Goal: Information Seeking & Learning: Learn about a topic

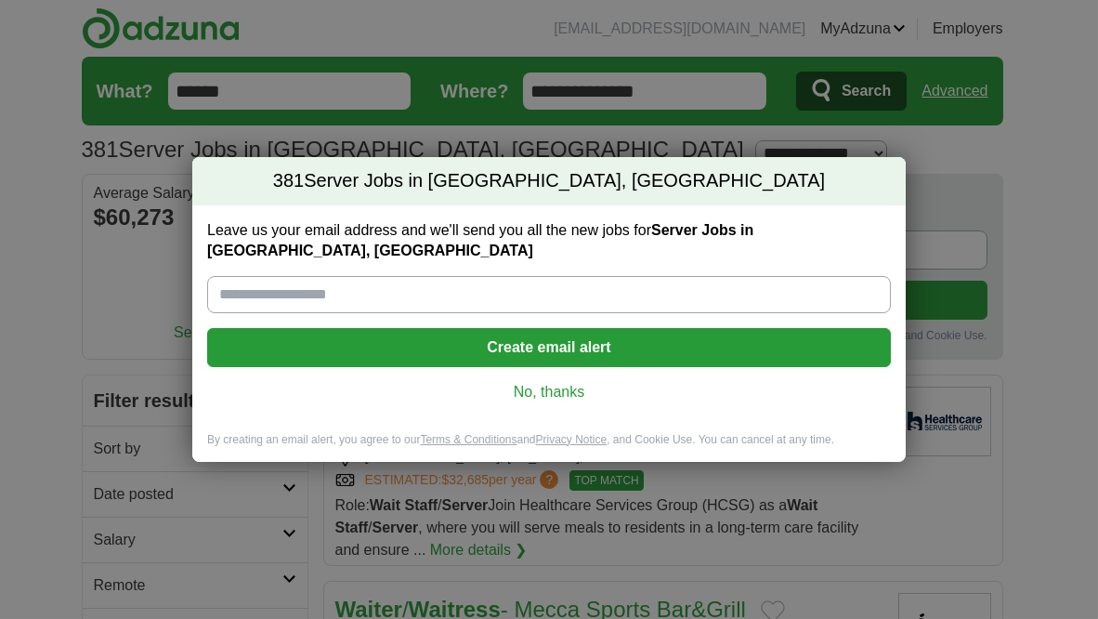
click at [570, 382] on link "No, thanks" at bounding box center [549, 392] width 654 height 20
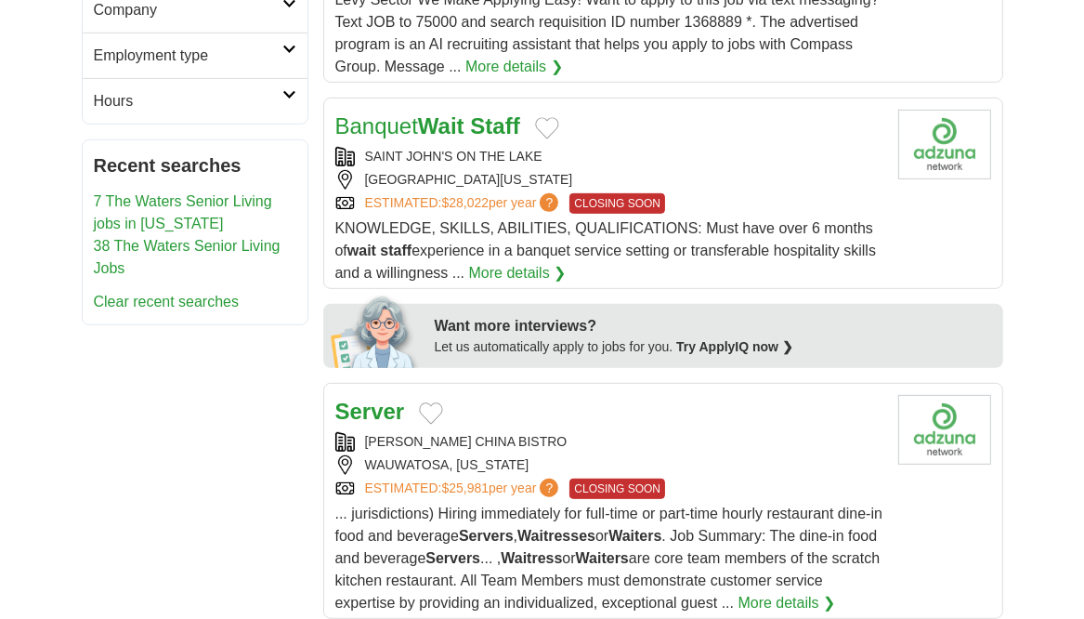
scroll to position [715, 0]
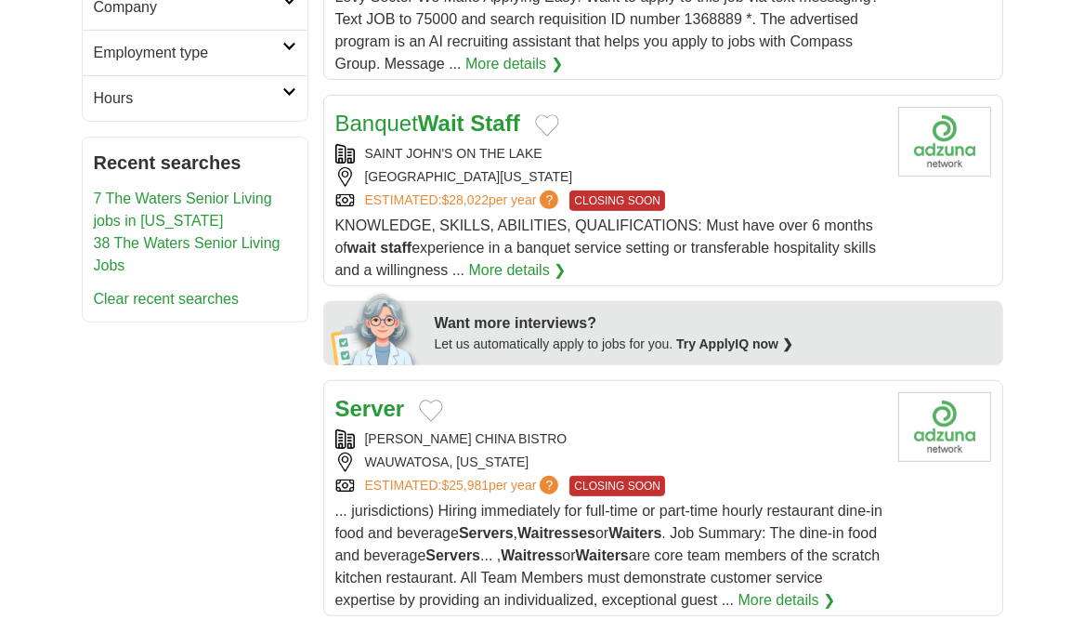
click at [433, 132] on h2 "Banquet Wait Staff" at bounding box center [427, 123] width 185 height 33
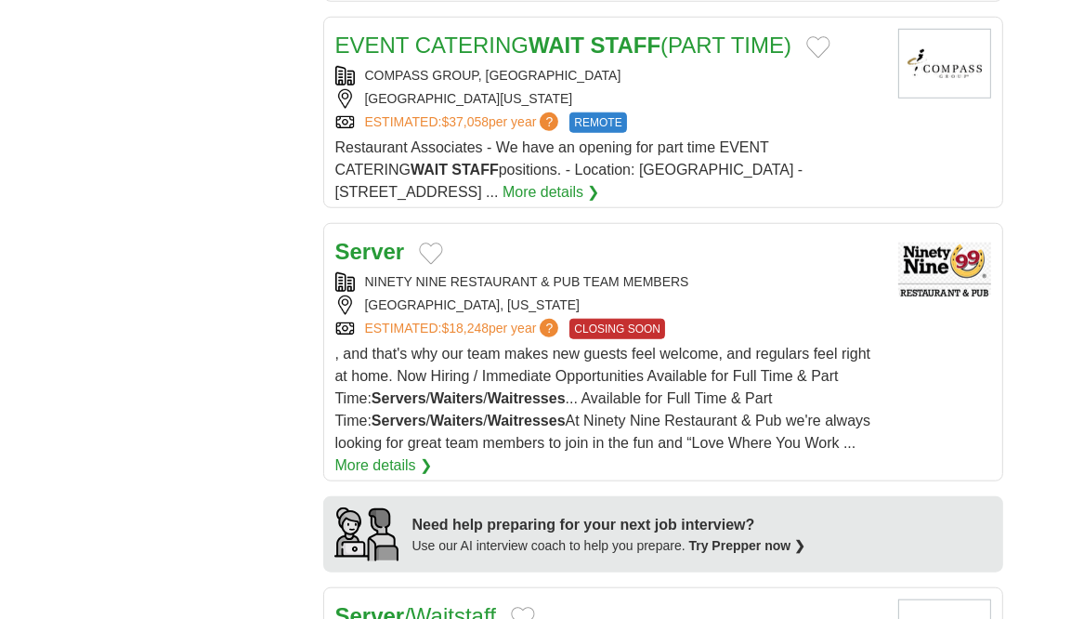
scroll to position [1327, 0]
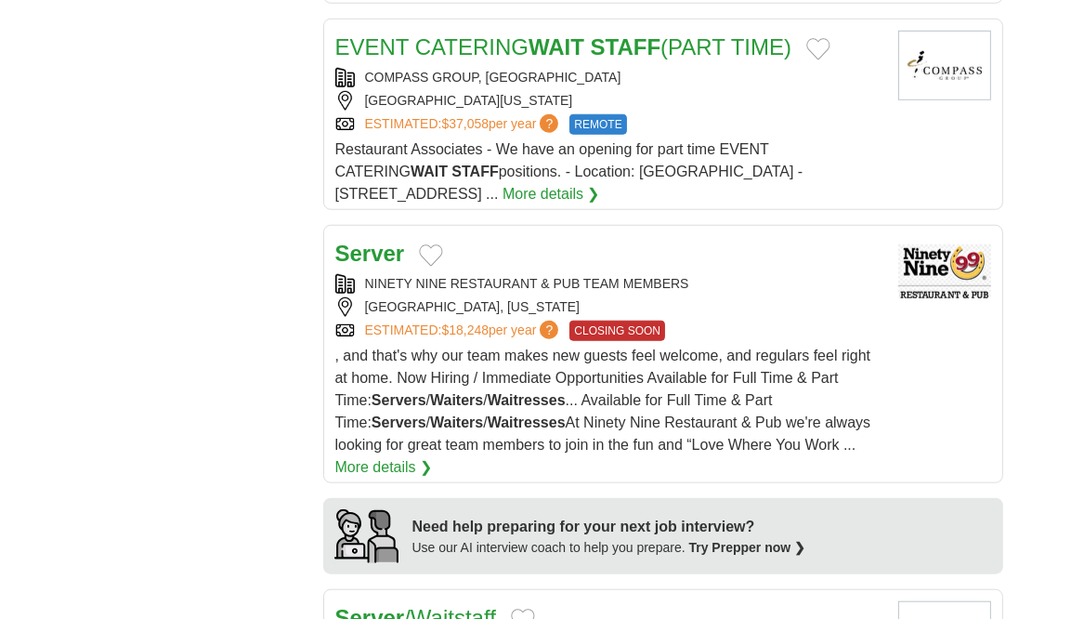
click at [753, 43] on link "EVENT CATERING WAIT STAFF (PART TIME)" at bounding box center [563, 46] width 457 height 25
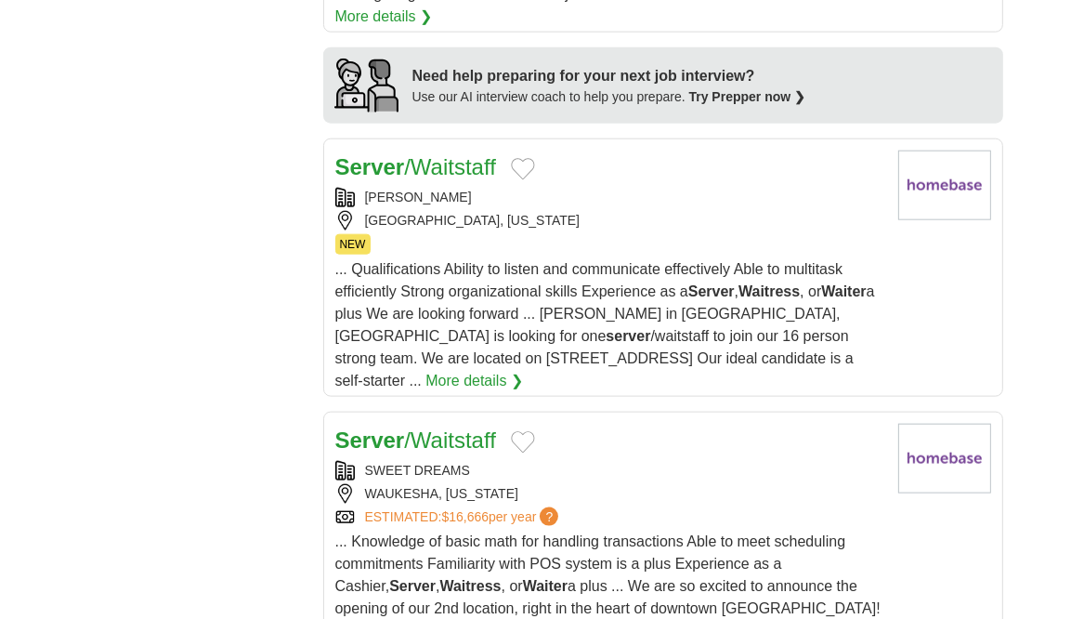
scroll to position [1777, 0]
click at [526, 159] on button "Add to favorite jobs" at bounding box center [523, 170] width 24 height 22
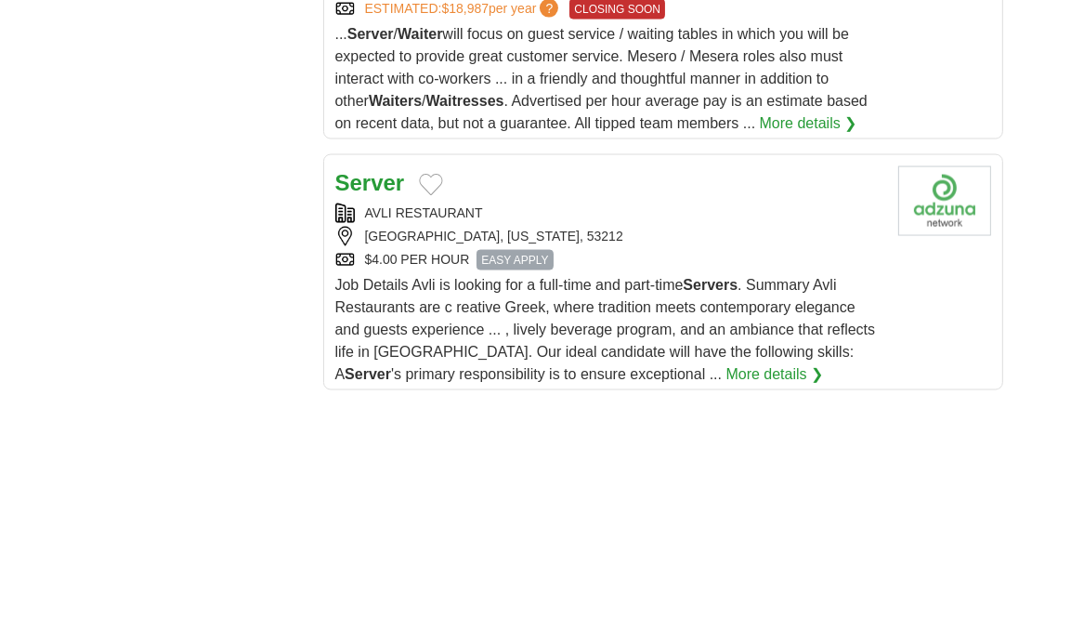
scroll to position [2559, 0]
click at [428, 173] on button "Add to favorite jobs" at bounding box center [431, 184] width 24 height 22
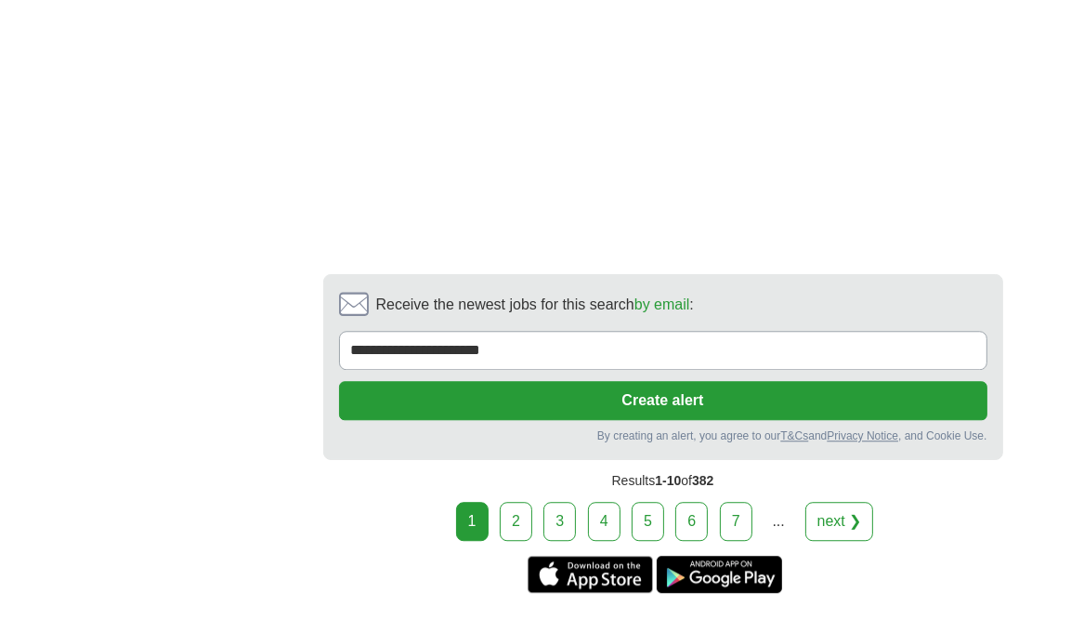
scroll to position [4081, 0]
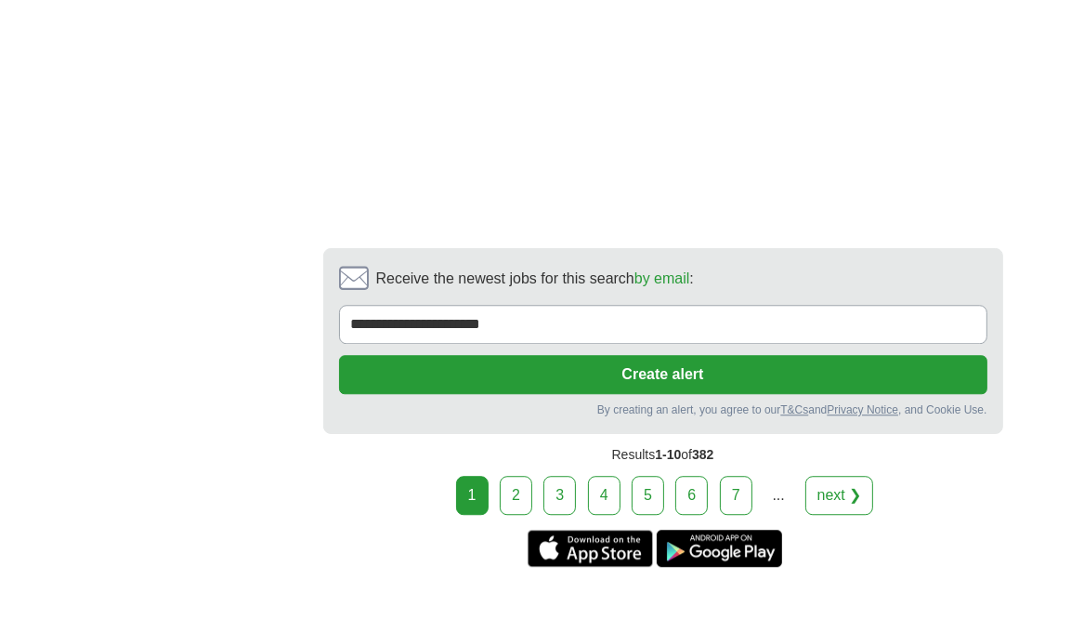
click at [830, 476] on link "next ❯" at bounding box center [840, 495] width 69 height 39
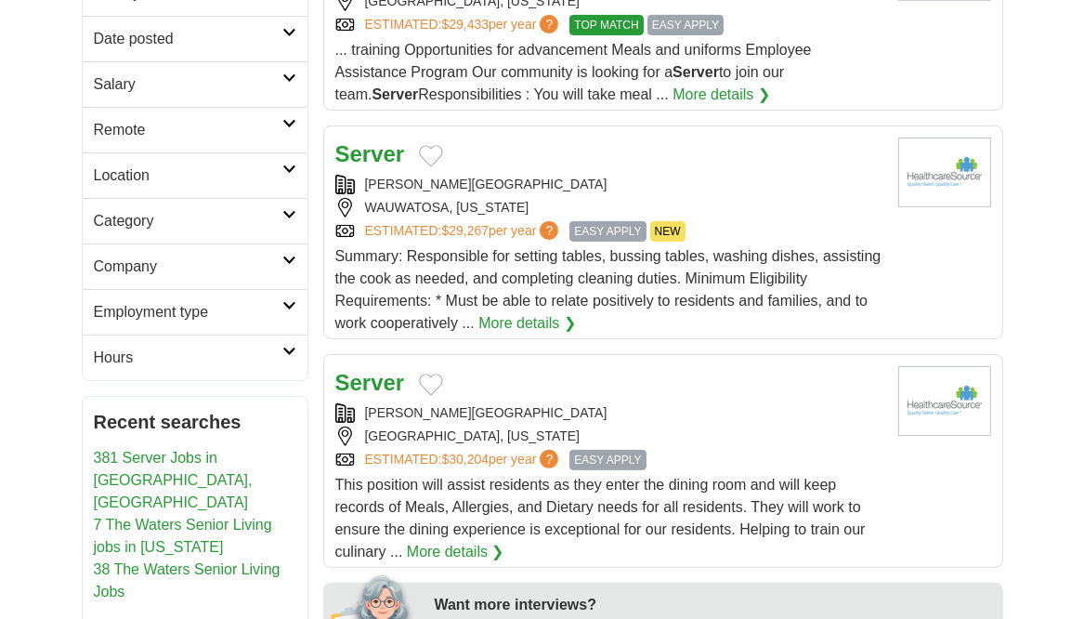
scroll to position [456, 0]
click at [441, 148] on button "Add to favorite jobs" at bounding box center [431, 155] width 24 height 22
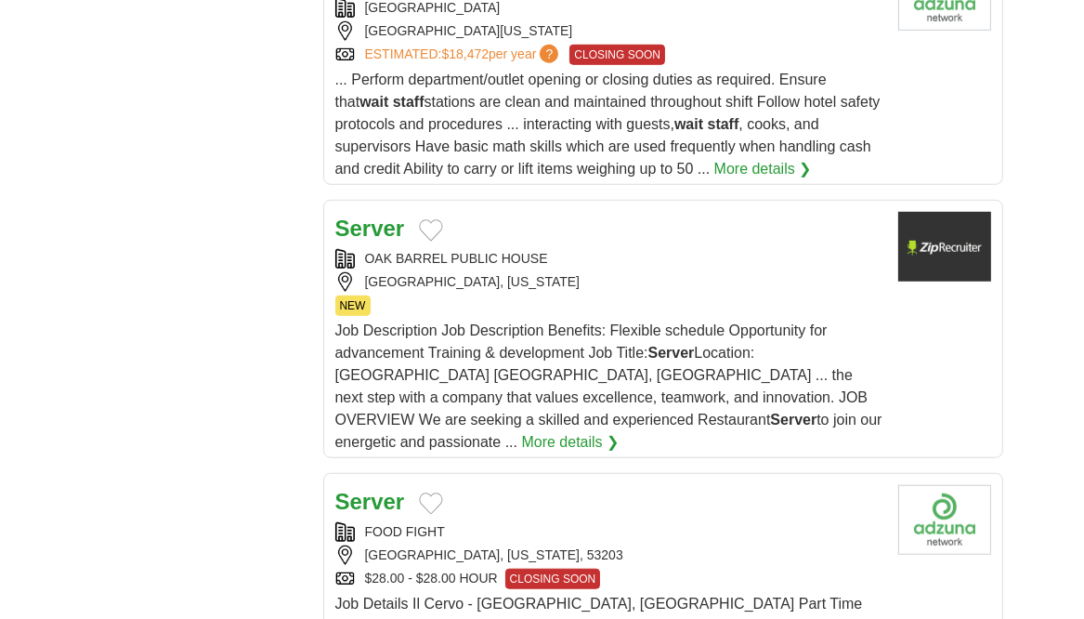
scroll to position [1169, 0]
click at [431, 218] on button "Add to favorite jobs" at bounding box center [431, 229] width 24 height 22
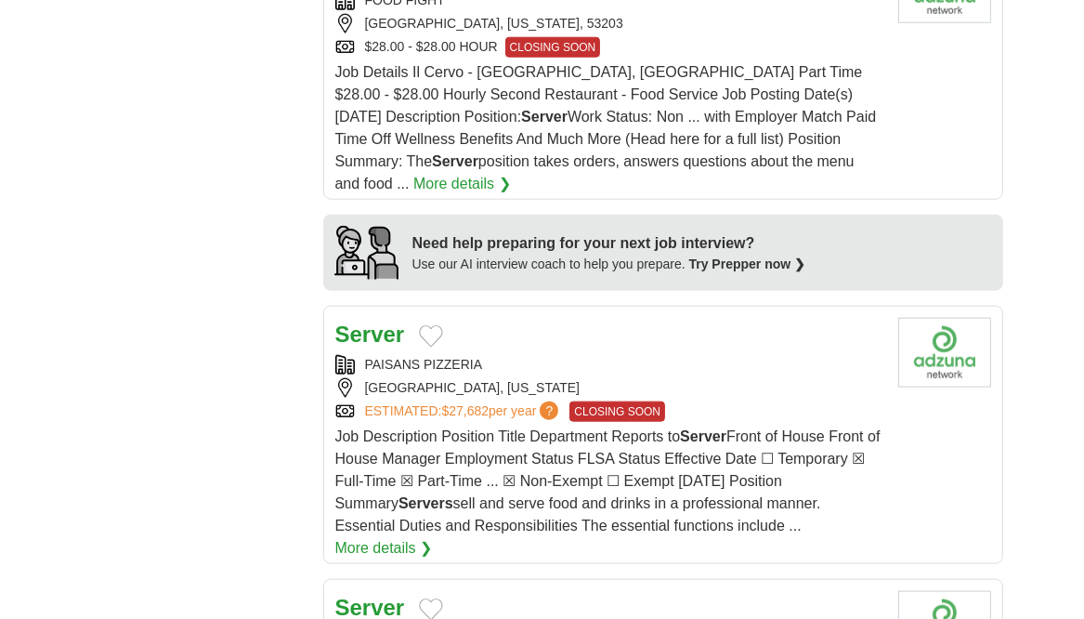
scroll to position [1619, 0]
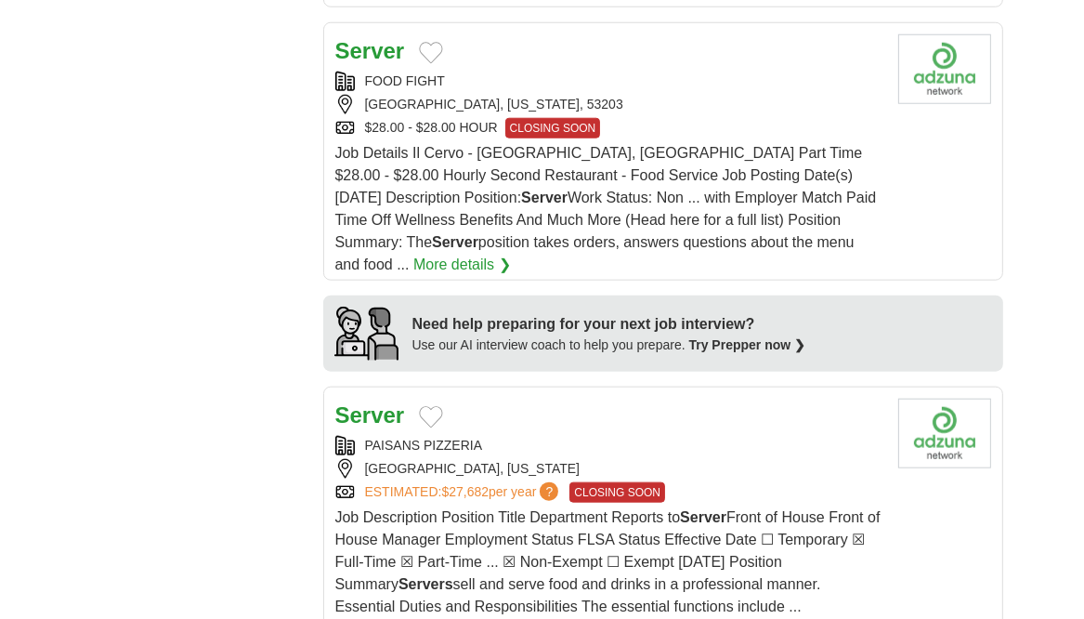
click at [381, 41] on strong "Server" at bounding box center [370, 50] width 70 height 25
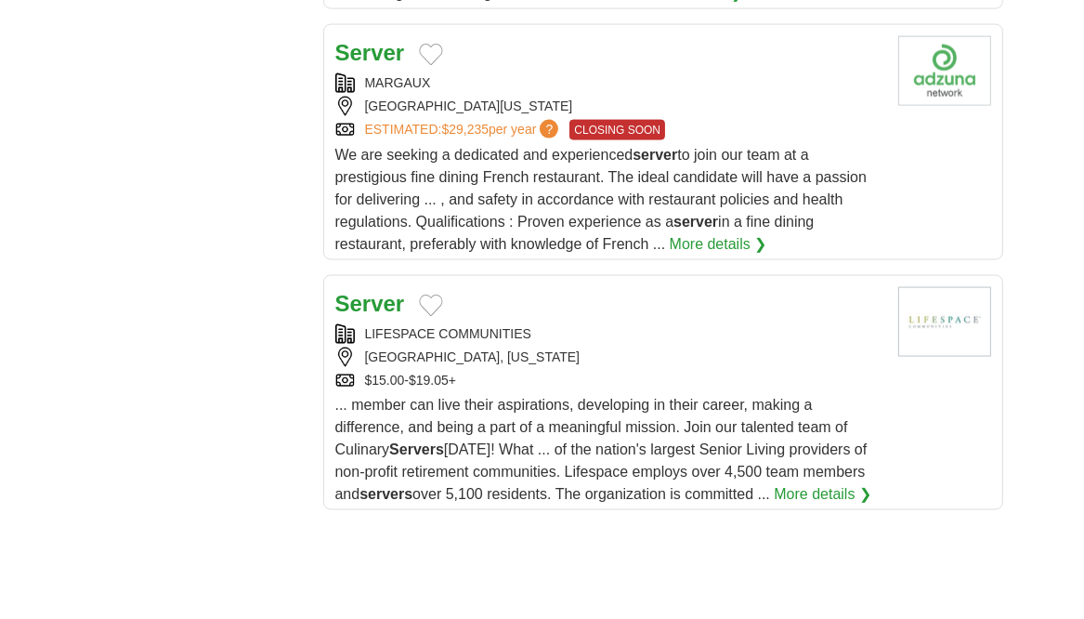
scroll to position [2519, 0]
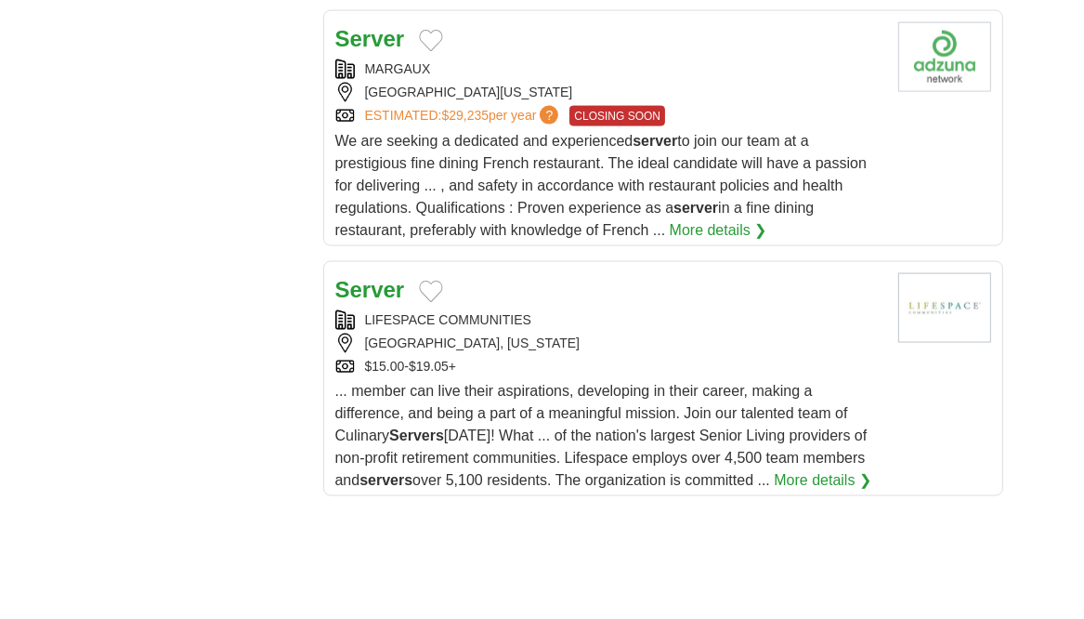
click at [428, 281] on button "Add to favorite jobs" at bounding box center [431, 292] width 24 height 22
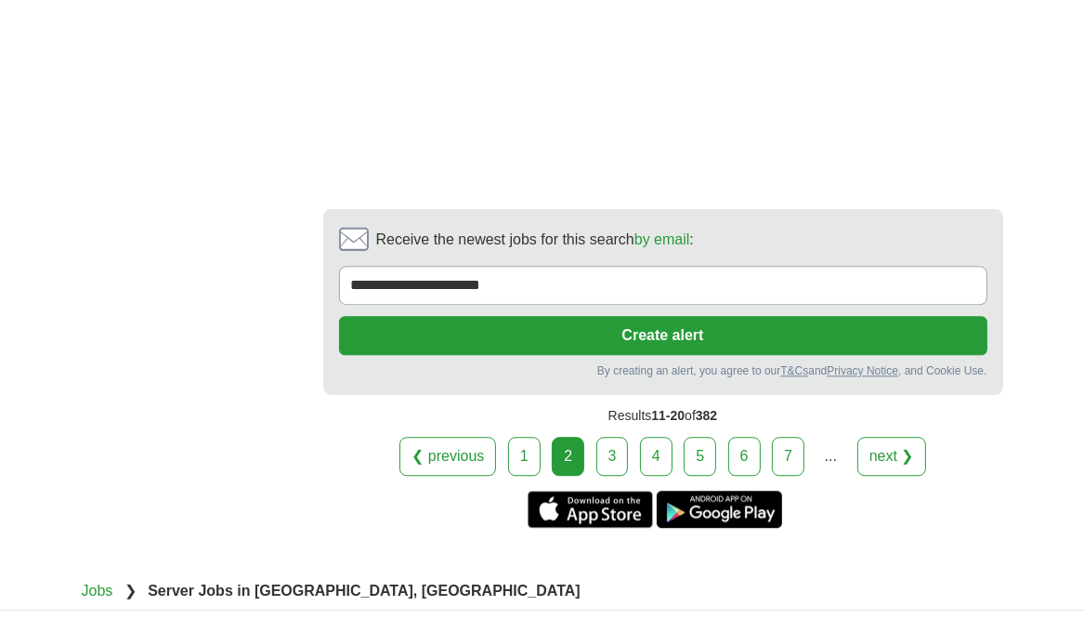
scroll to position [4113, 0]
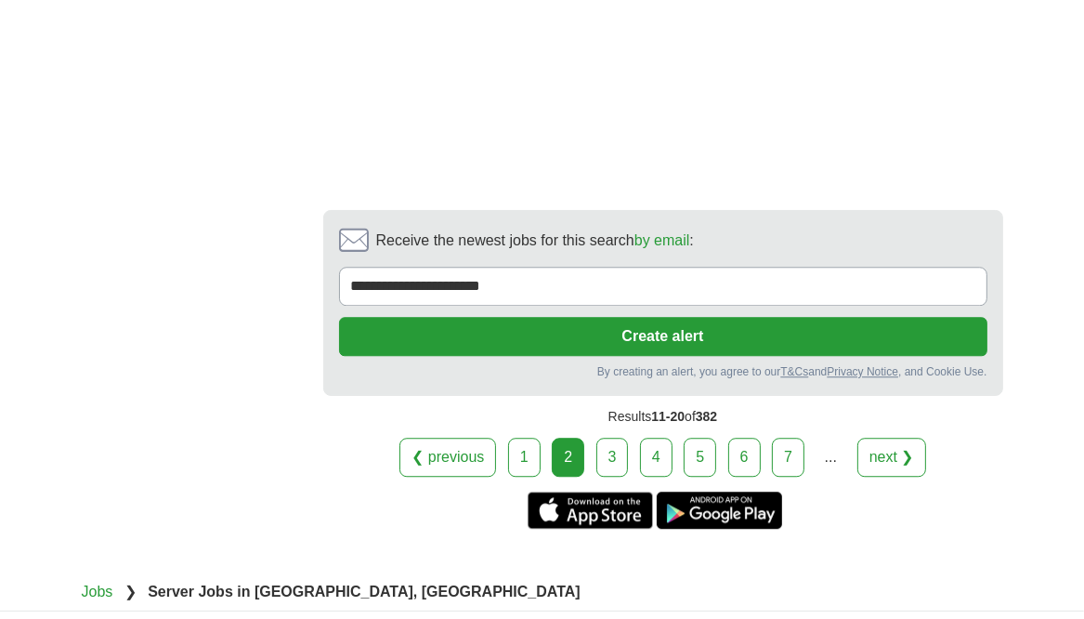
click at [897, 438] on link "next ❯" at bounding box center [892, 457] width 69 height 39
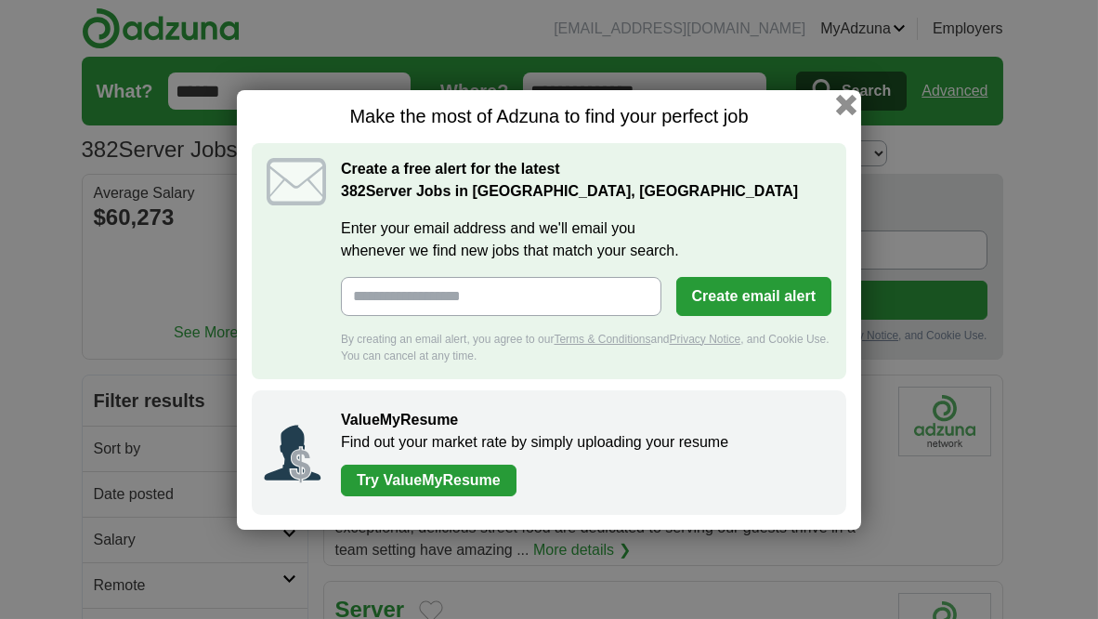
click at [846, 107] on button "button" at bounding box center [846, 104] width 20 height 20
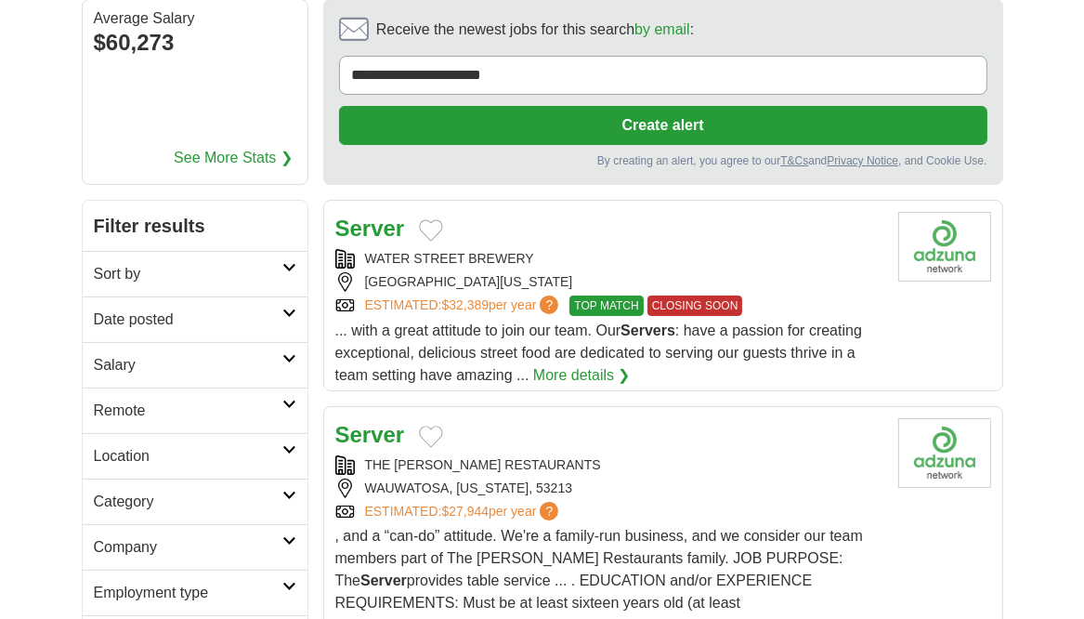
scroll to position [176, 0]
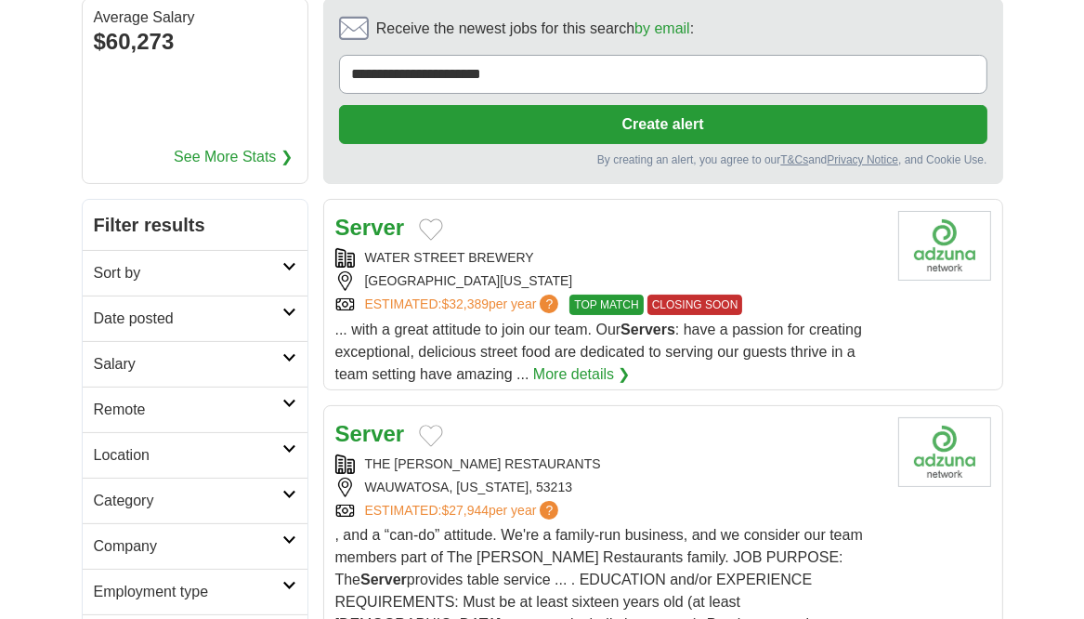
click at [433, 225] on button "Add to favorite jobs" at bounding box center [431, 229] width 24 height 22
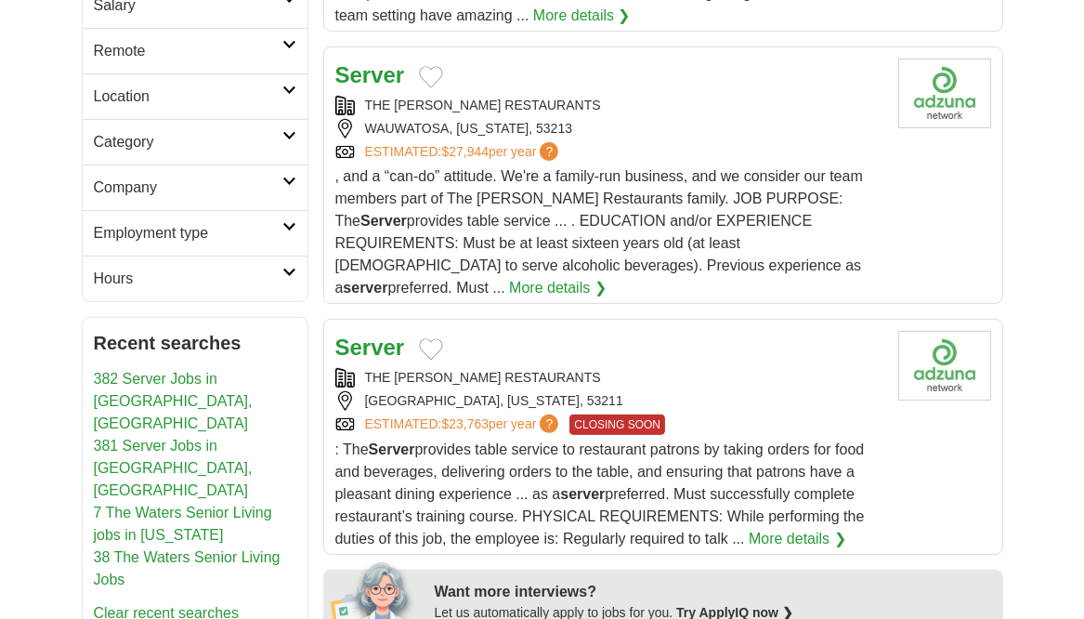
scroll to position [524, 0]
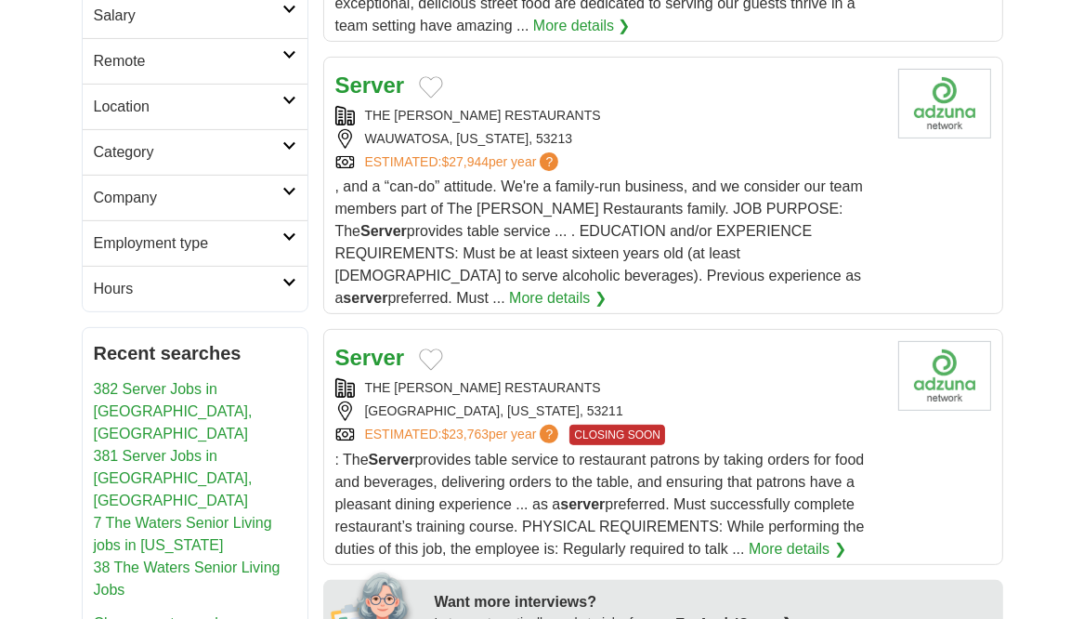
click at [377, 83] on strong "Server" at bounding box center [370, 84] width 70 height 25
click at [427, 348] on button "Add to favorite jobs" at bounding box center [431, 359] width 24 height 22
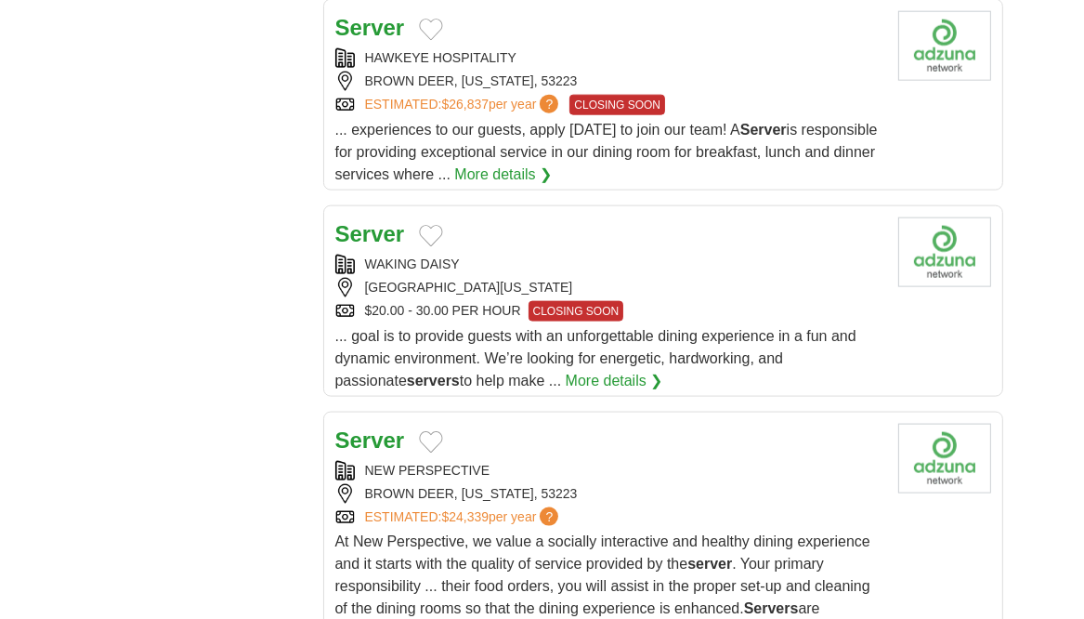
scroll to position [2054, 0]
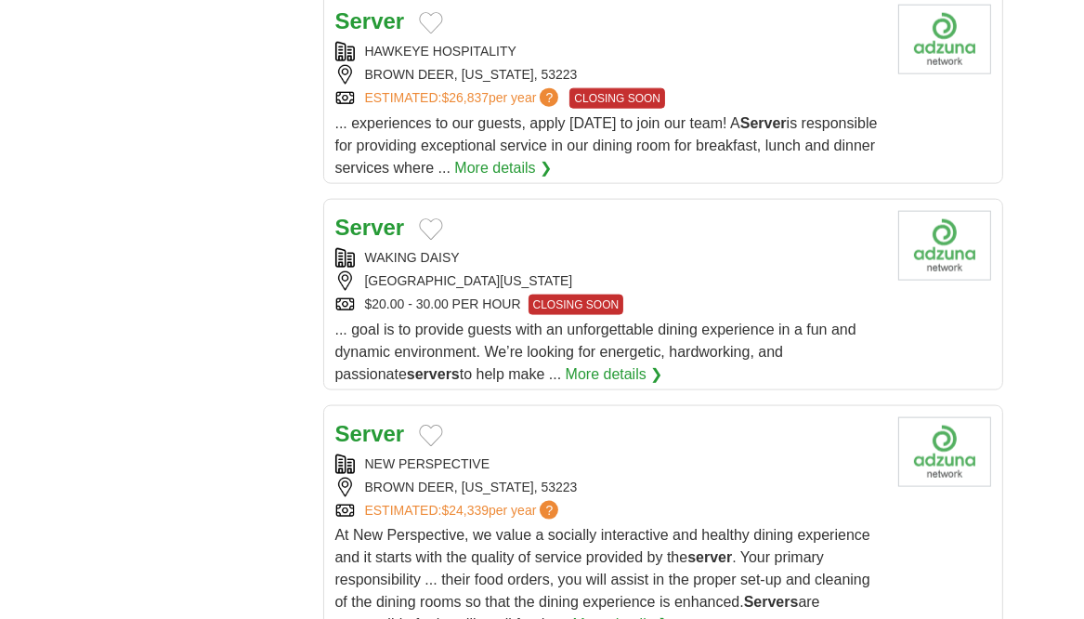
click at [382, 215] on strong "Server" at bounding box center [370, 227] width 70 height 25
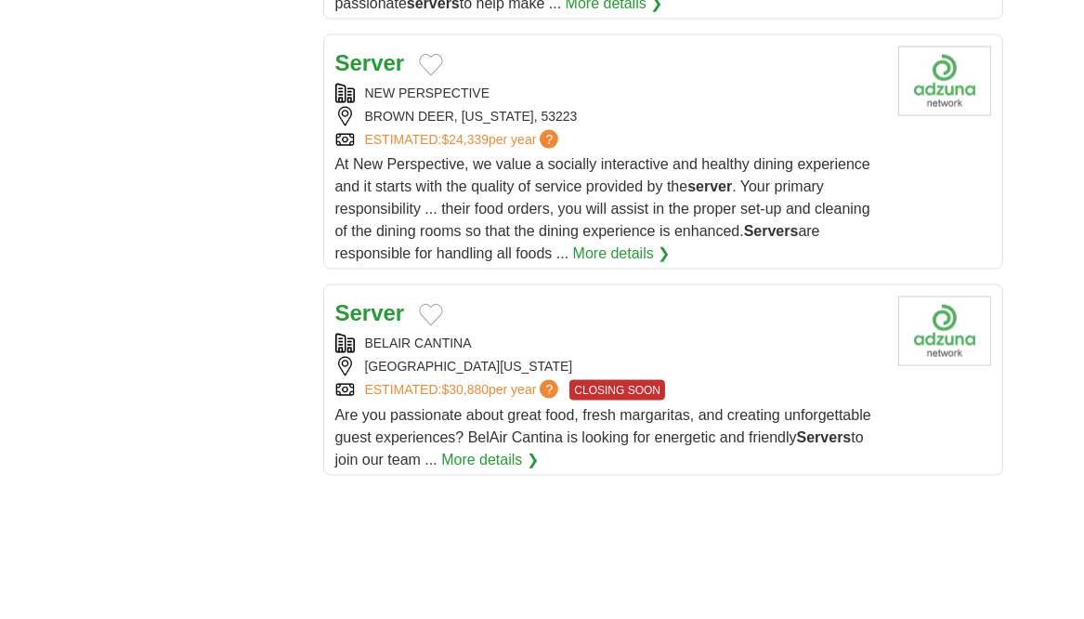
scroll to position [2423, 0]
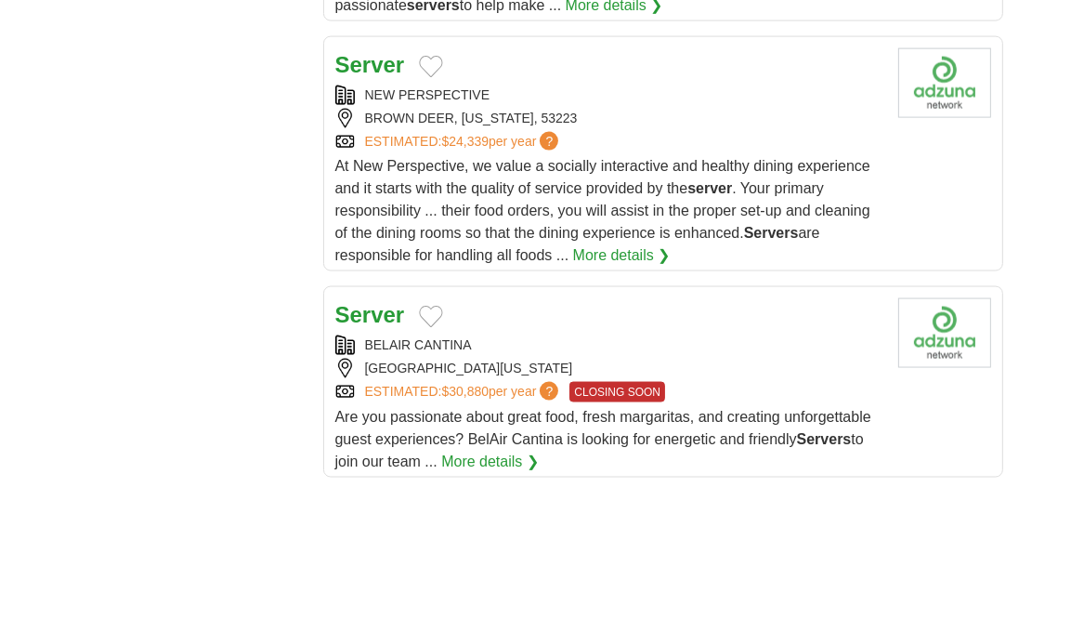
click at [434, 306] on button "Add to favorite jobs" at bounding box center [431, 317] width 24 height 22
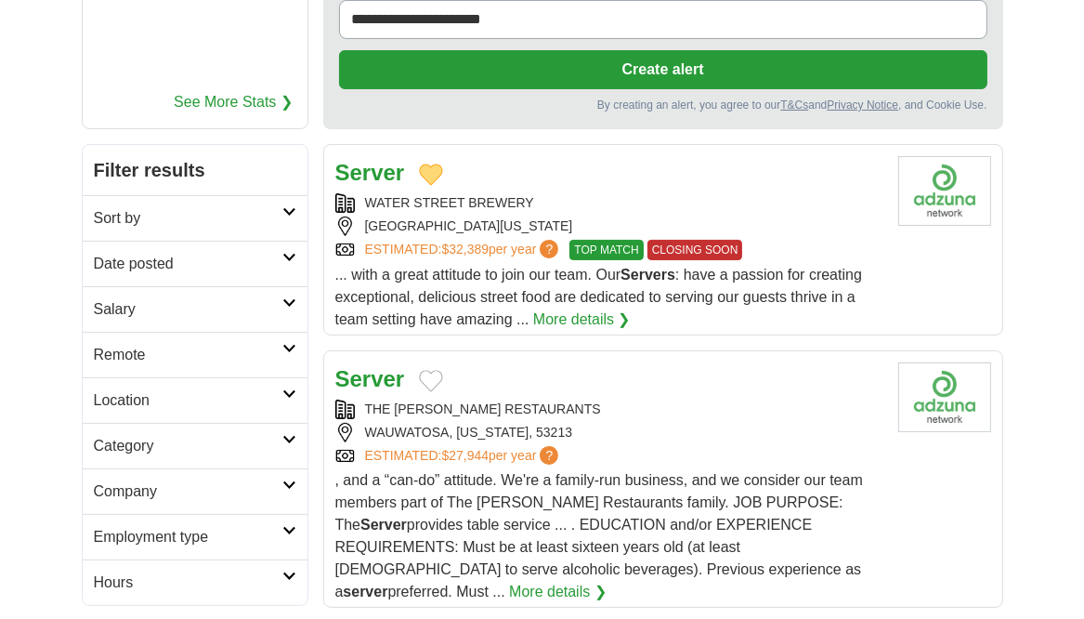
scroll to position [0, 0]
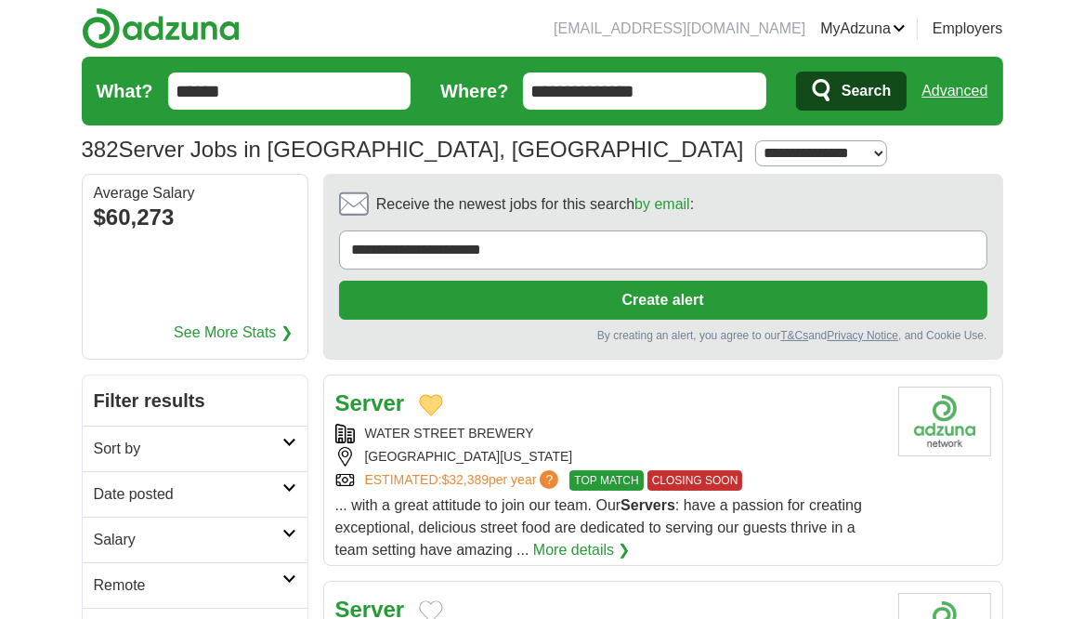
click at [902, 27] on link "MyAdzuna" at bounding box center [862, 29] width 85 height 22
click at [0, 0] on link "Favorites" at bounding box center [0, 0] width 0 height 0
